Goal: Check status: Check status

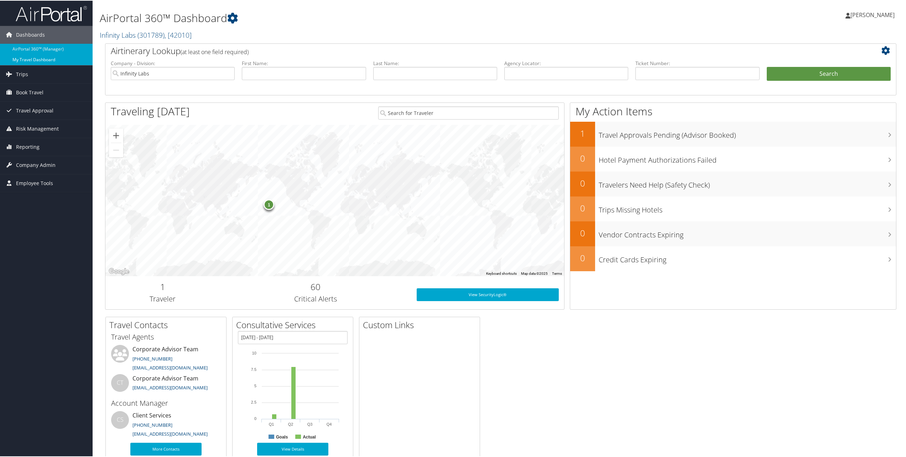
click at [26, 56] on link "My Travel Dashboard" at bounding box center [46, 59] width 93 height 11
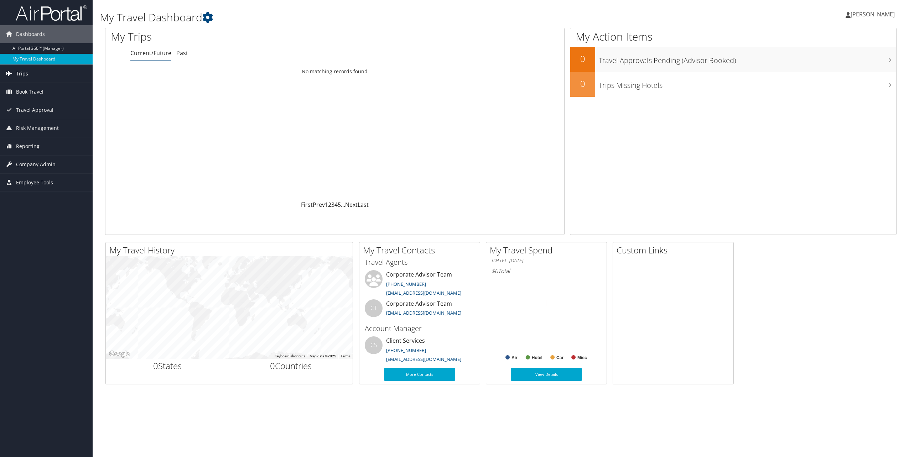
click at [44, 73] on link "Trips" at bounding box center [46, 74] width 93 height 18
click at [52, 107] on link "Past Trips" at bounding box center [46, 109] width 93 height 11
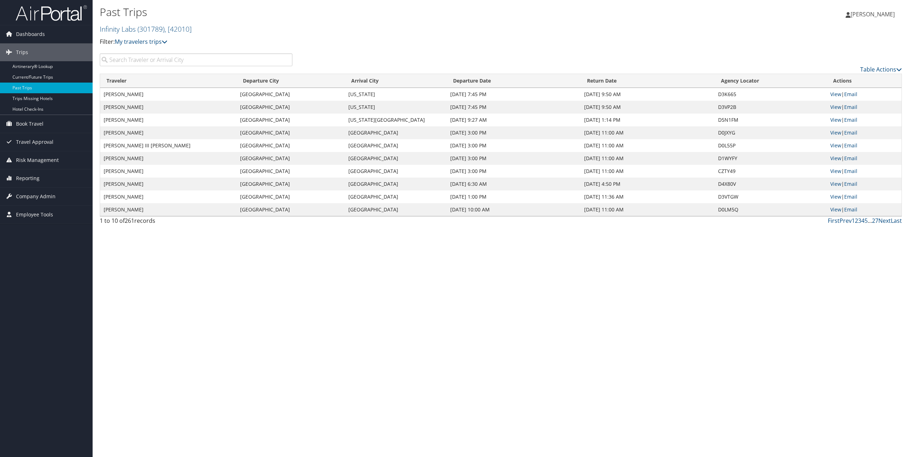
click at [203, 59] on input "search" at bounding box center [196, 59] width 193 height 13
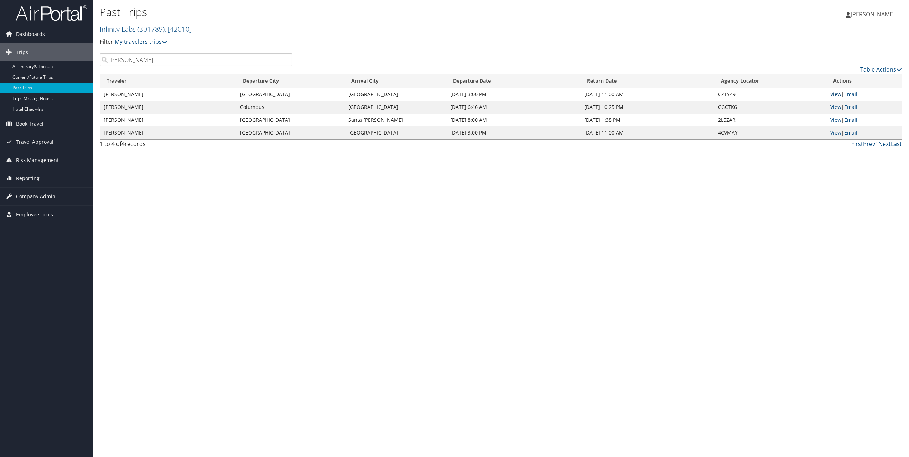
type input "gregor"
click at [832, 97] on link "View" at bounding box center [835, 94] width 11 height 7
